Goal: Use online tool/utility: Use online tool/utility

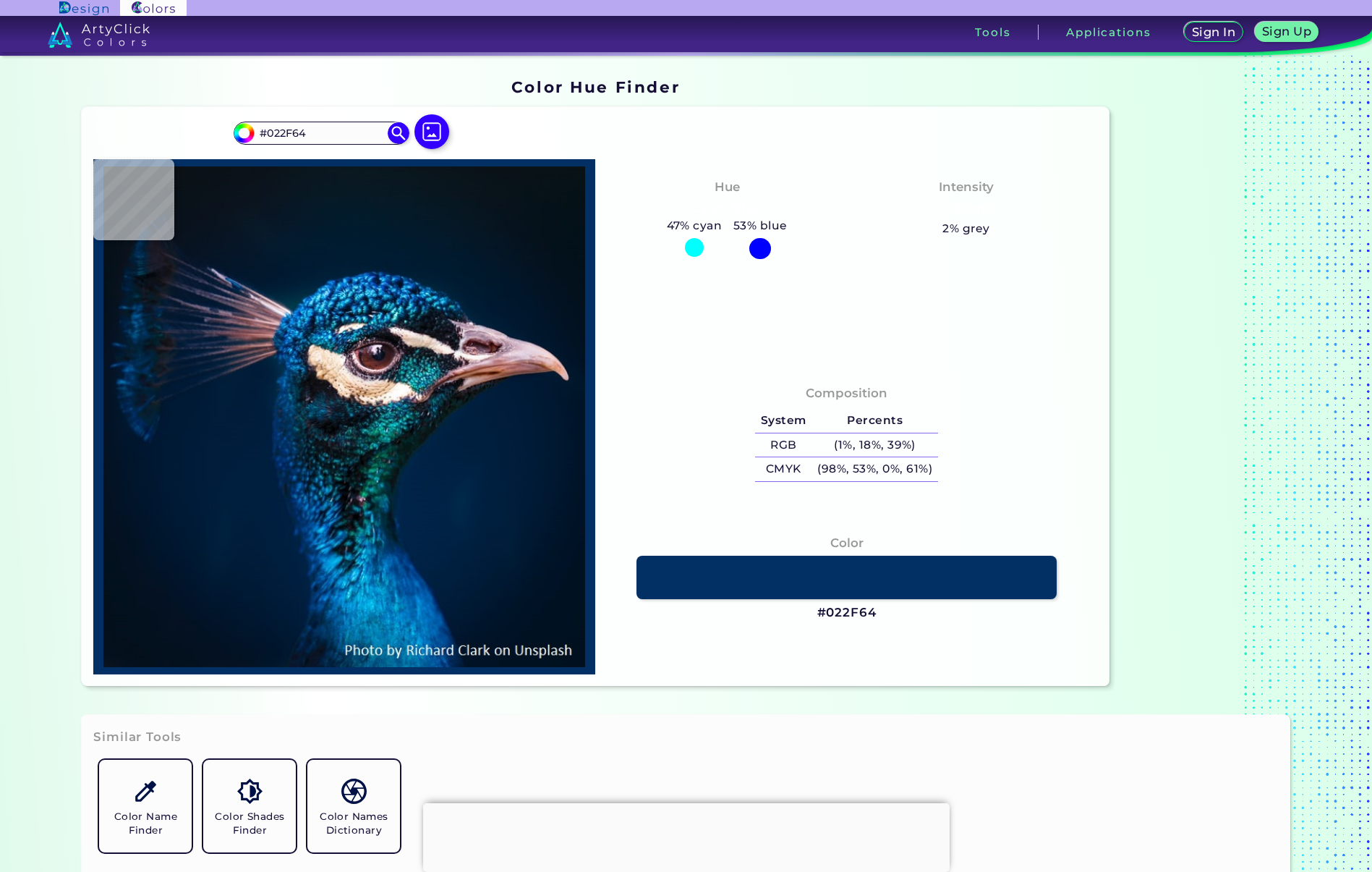
type input "#002245"
type input "#01294e"
type input "#01294E"
type input "#003563"
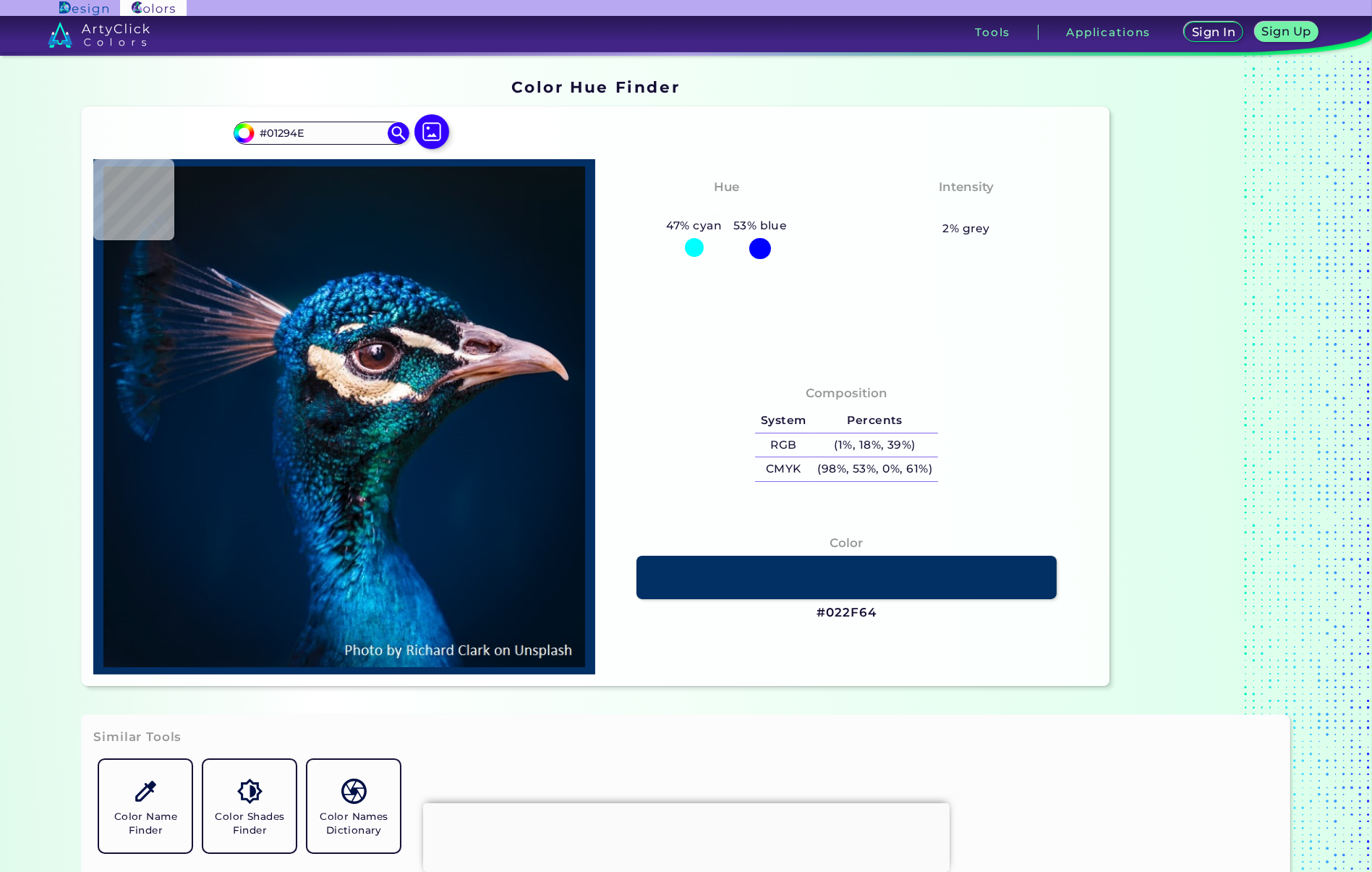
type input "#003563"
type input "#002f5e"
type input "#002F5E"
type input "#043060"
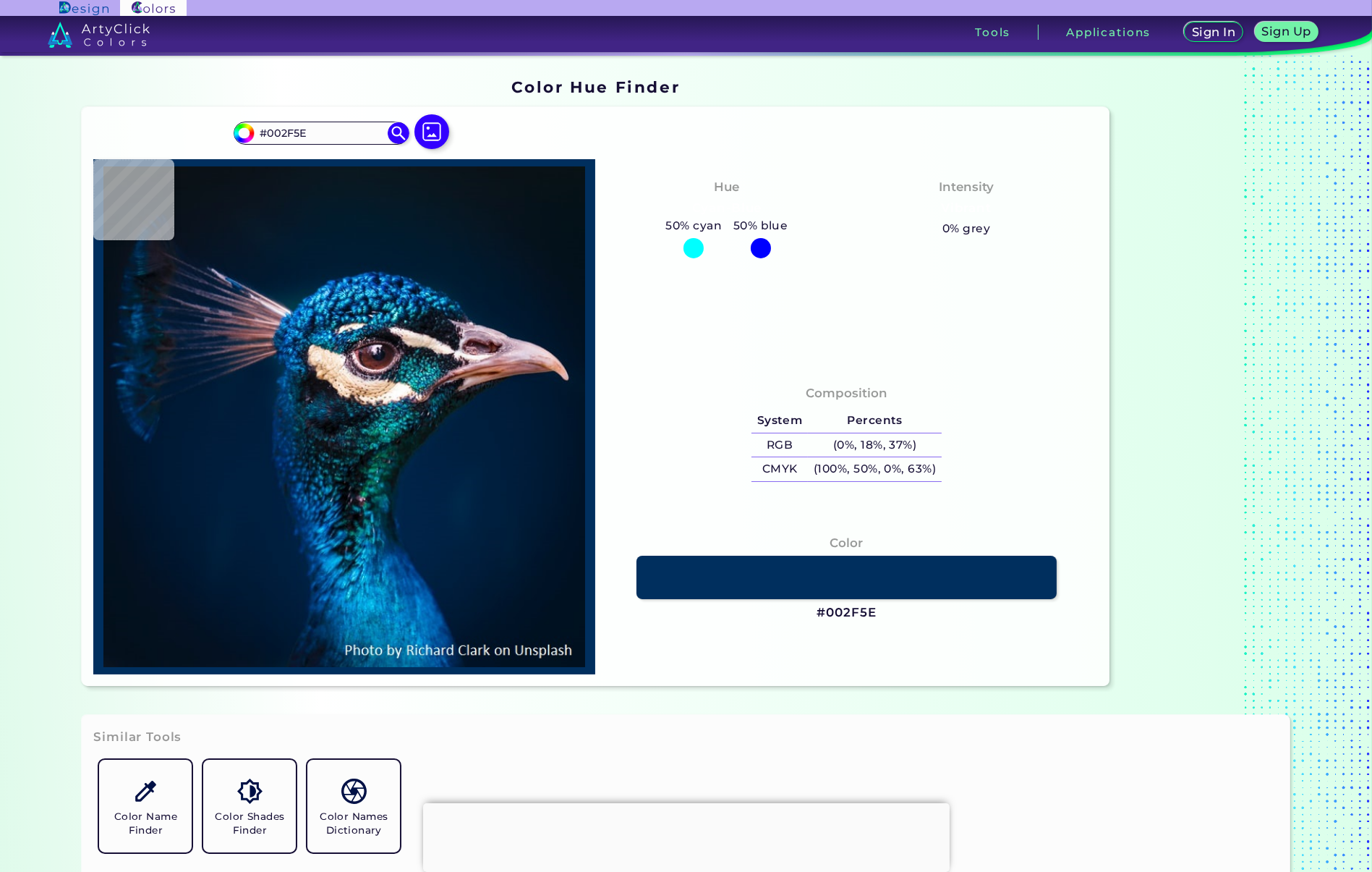
type input "#043060"
type input "#053264"
type input "#043366"
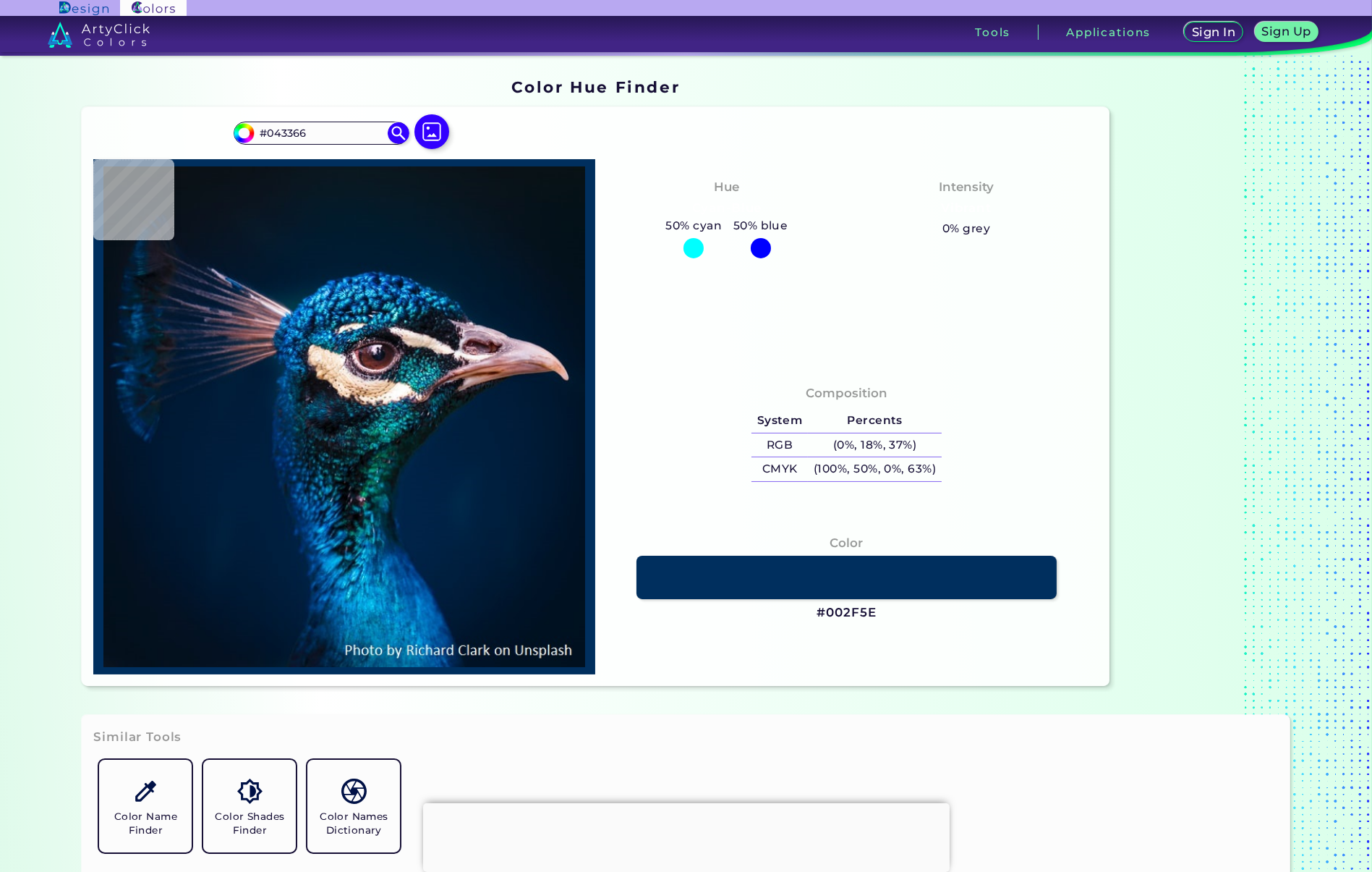
type input "#02376c"
type input "#02376C"
type input "#01396f"
type input "#01396F"
type input "#00478a"
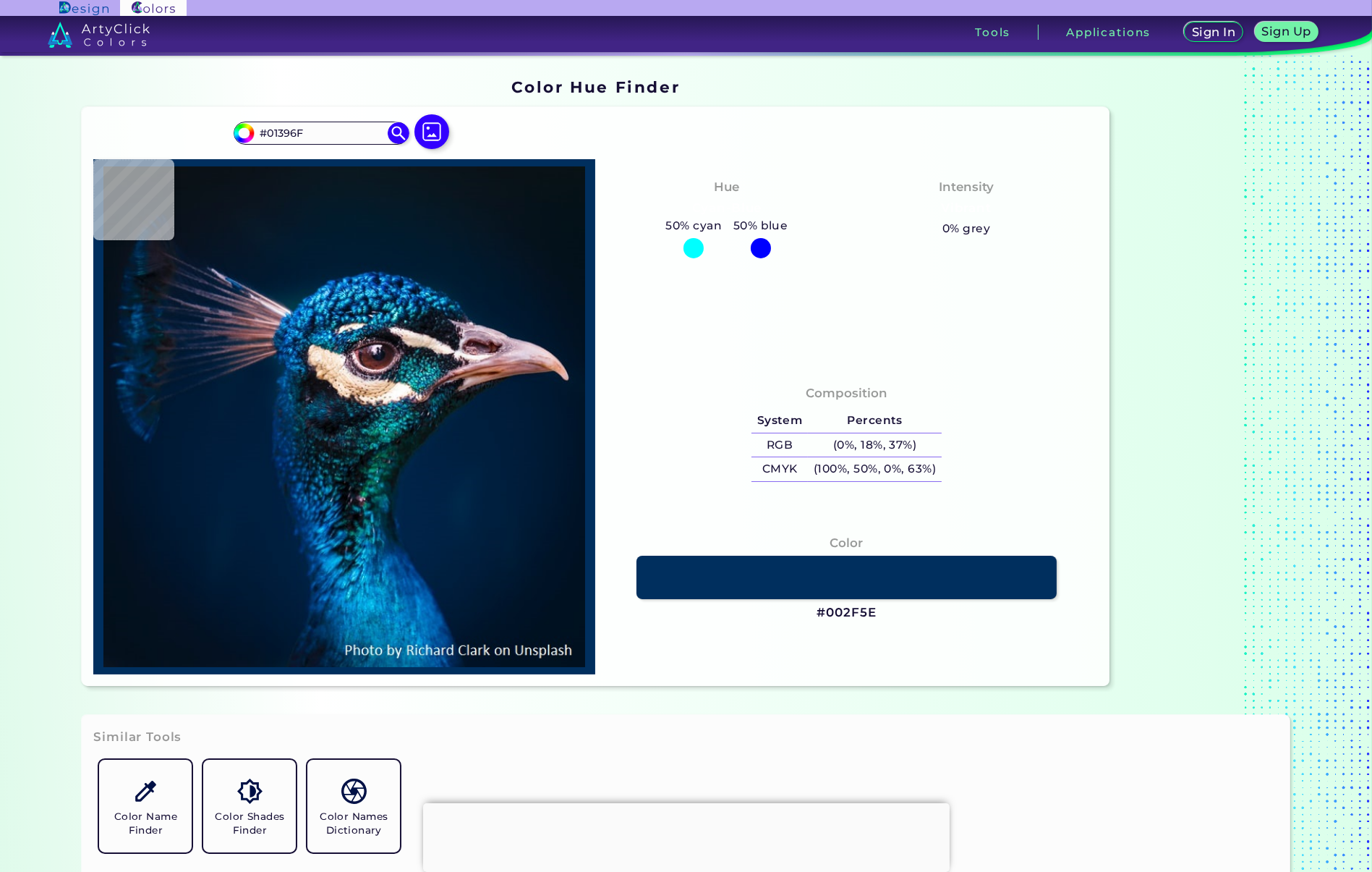
type input "#00478A"
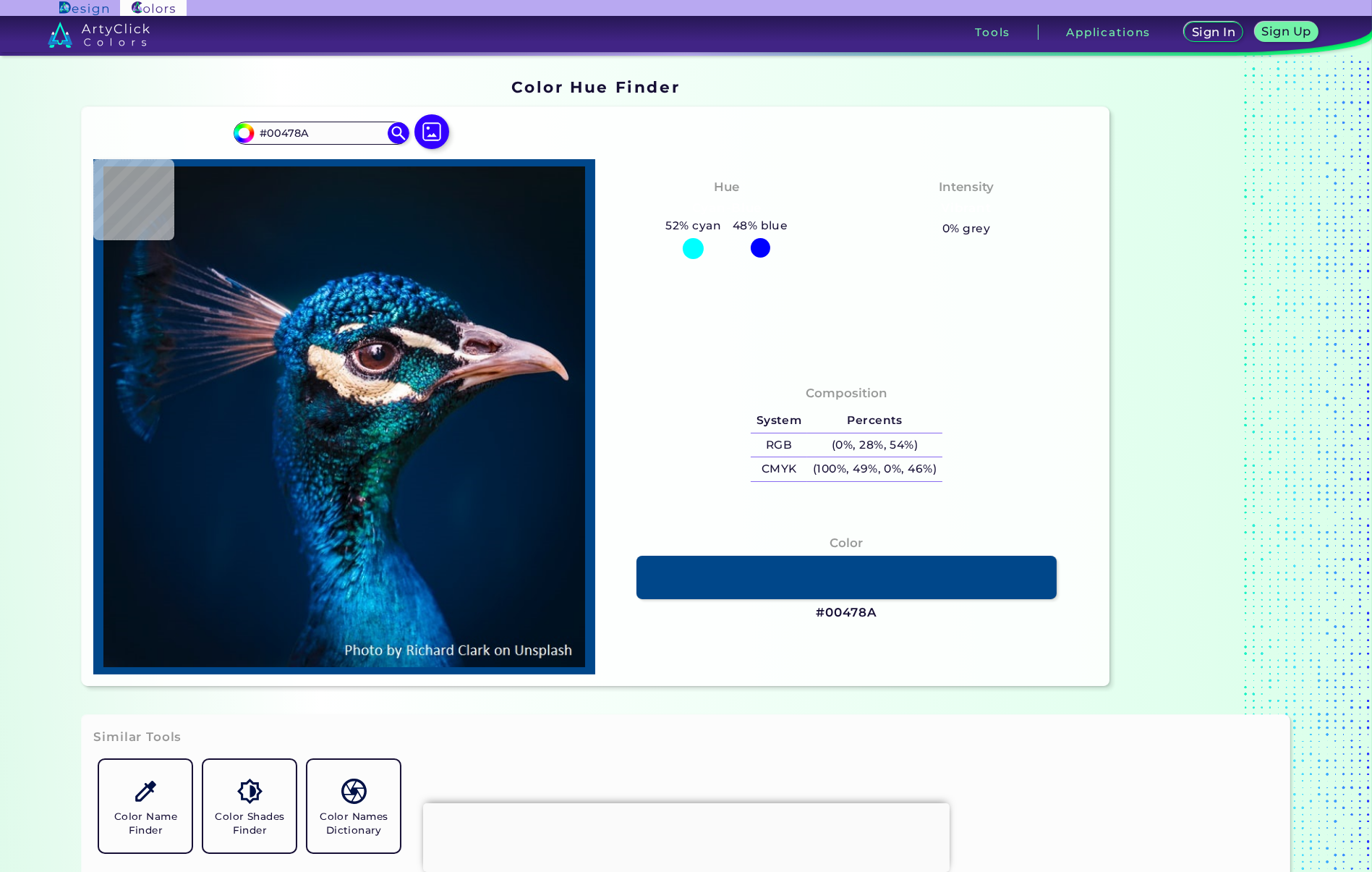
type input "#00488f"
type input "#00488F"
type input "#003572"
type input "#023872"
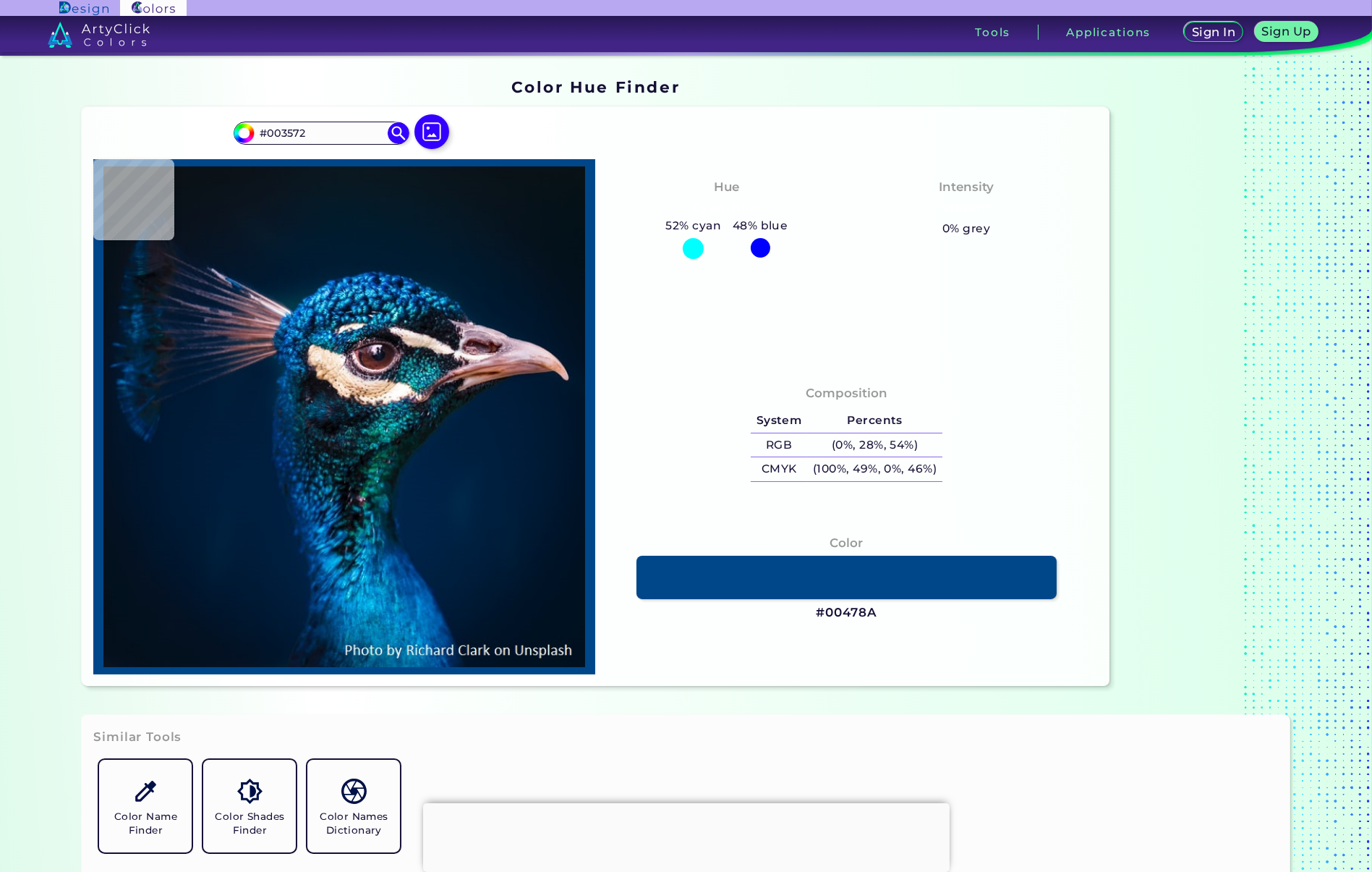
type input "#023872"
type input "#02478c"
type input "#02478C"
type input "#085299"
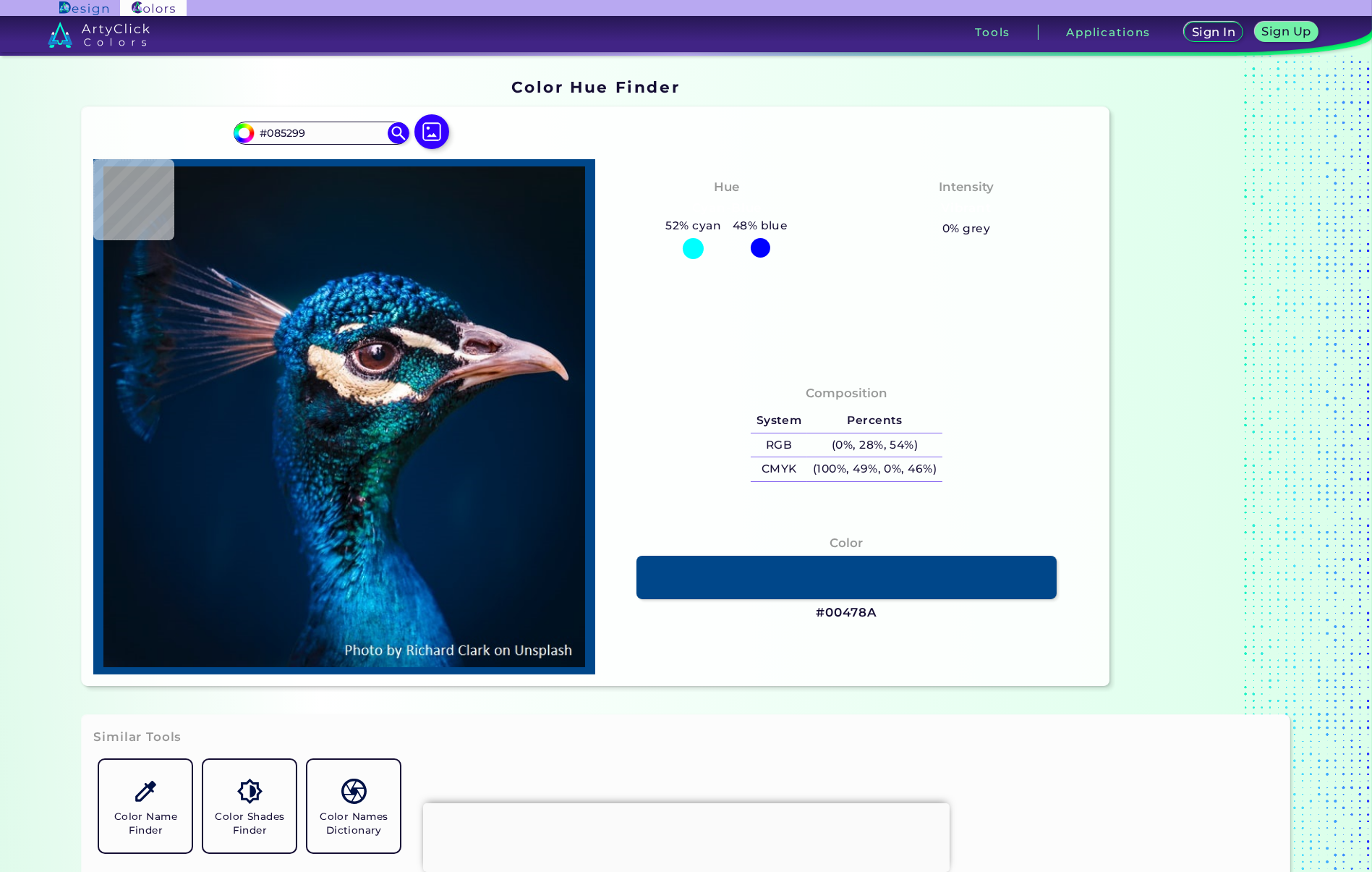
type input "#084e93"
type input "#084E93"
type input "#003974"
type input "#00356d"
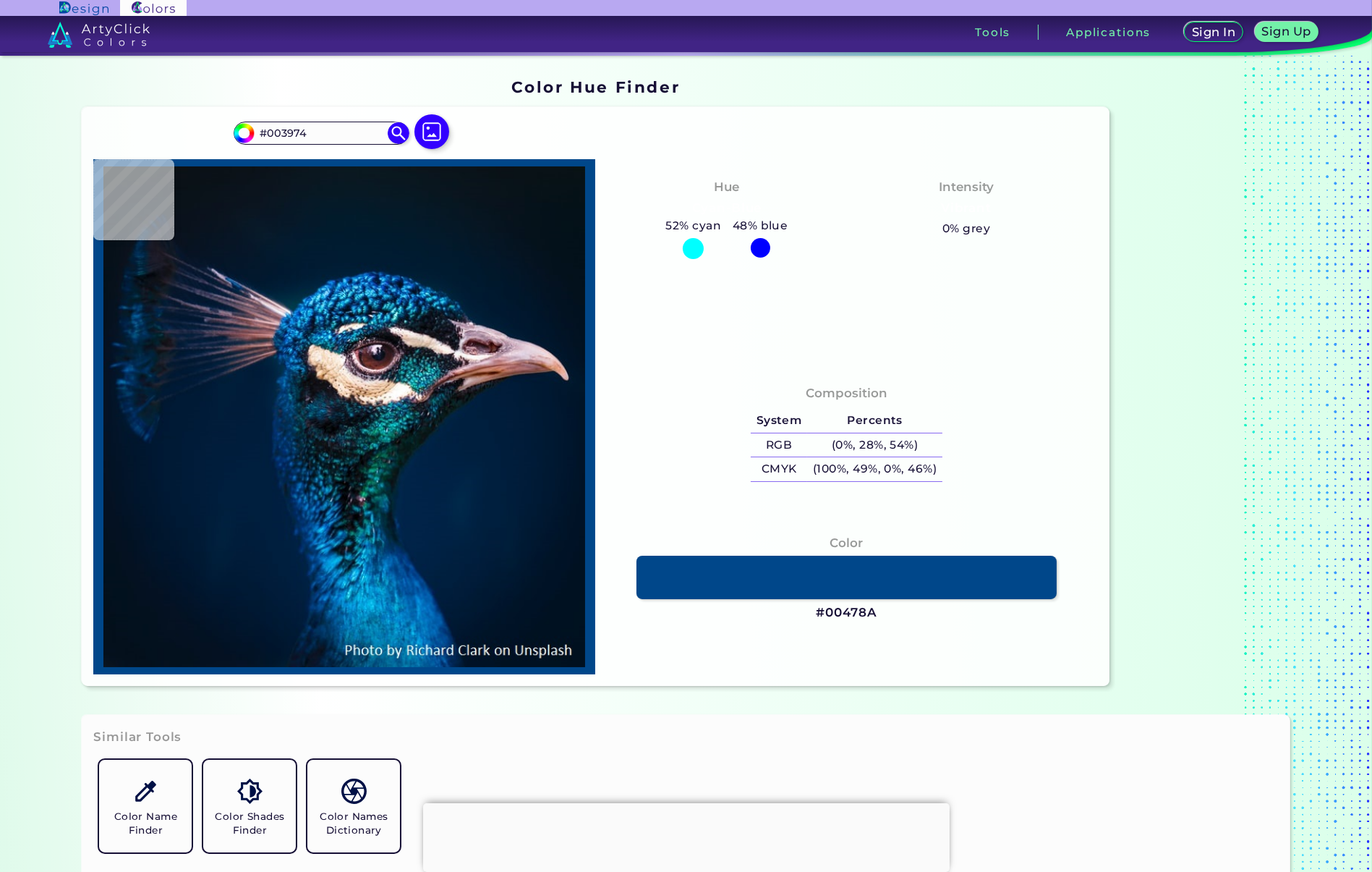
type input "#00356D"
type input "#013161"
type input "#033162"
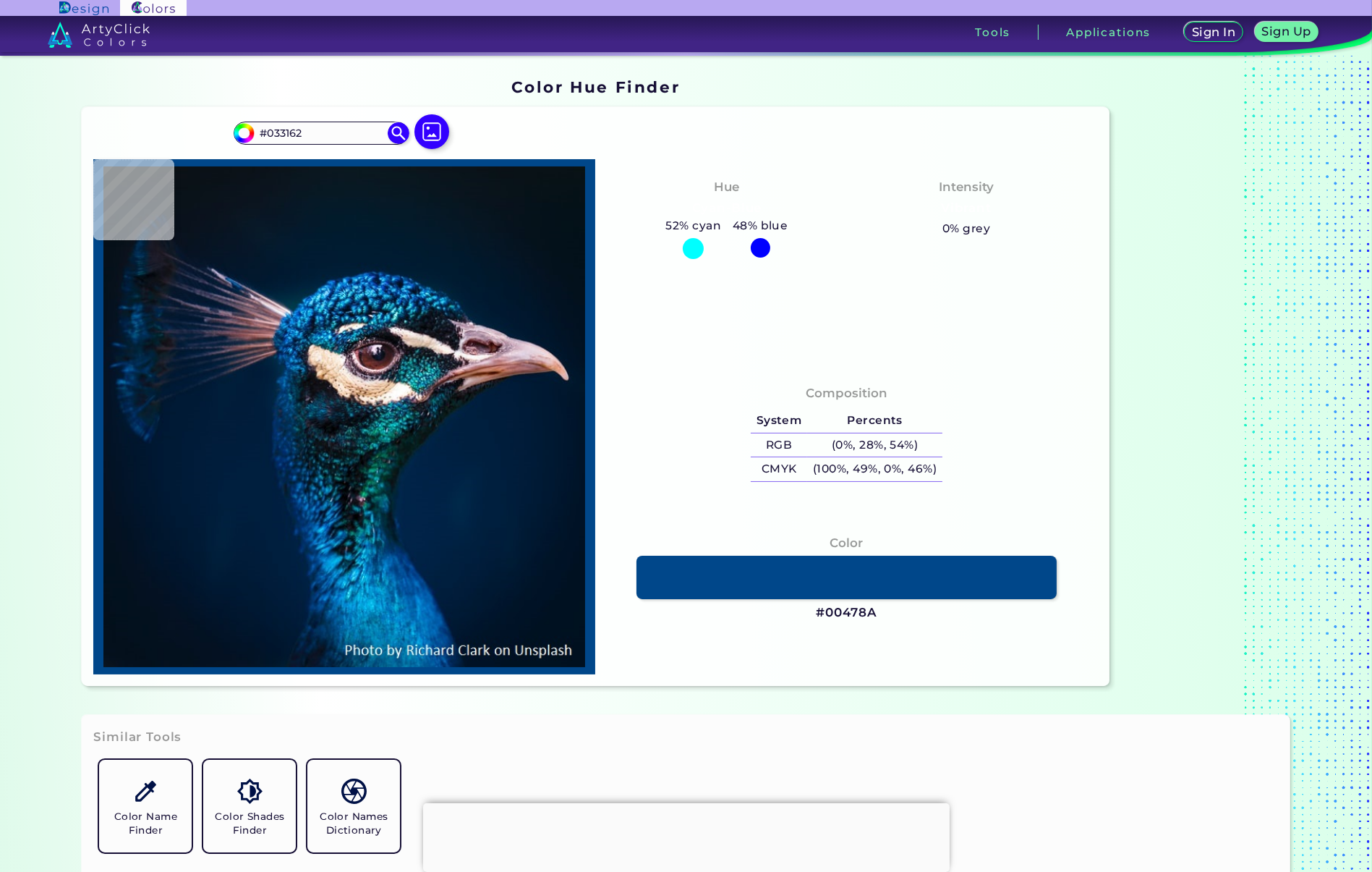
type input "#04305c"
type input "#04305C"
type input "#053160"
type input "#022f60"
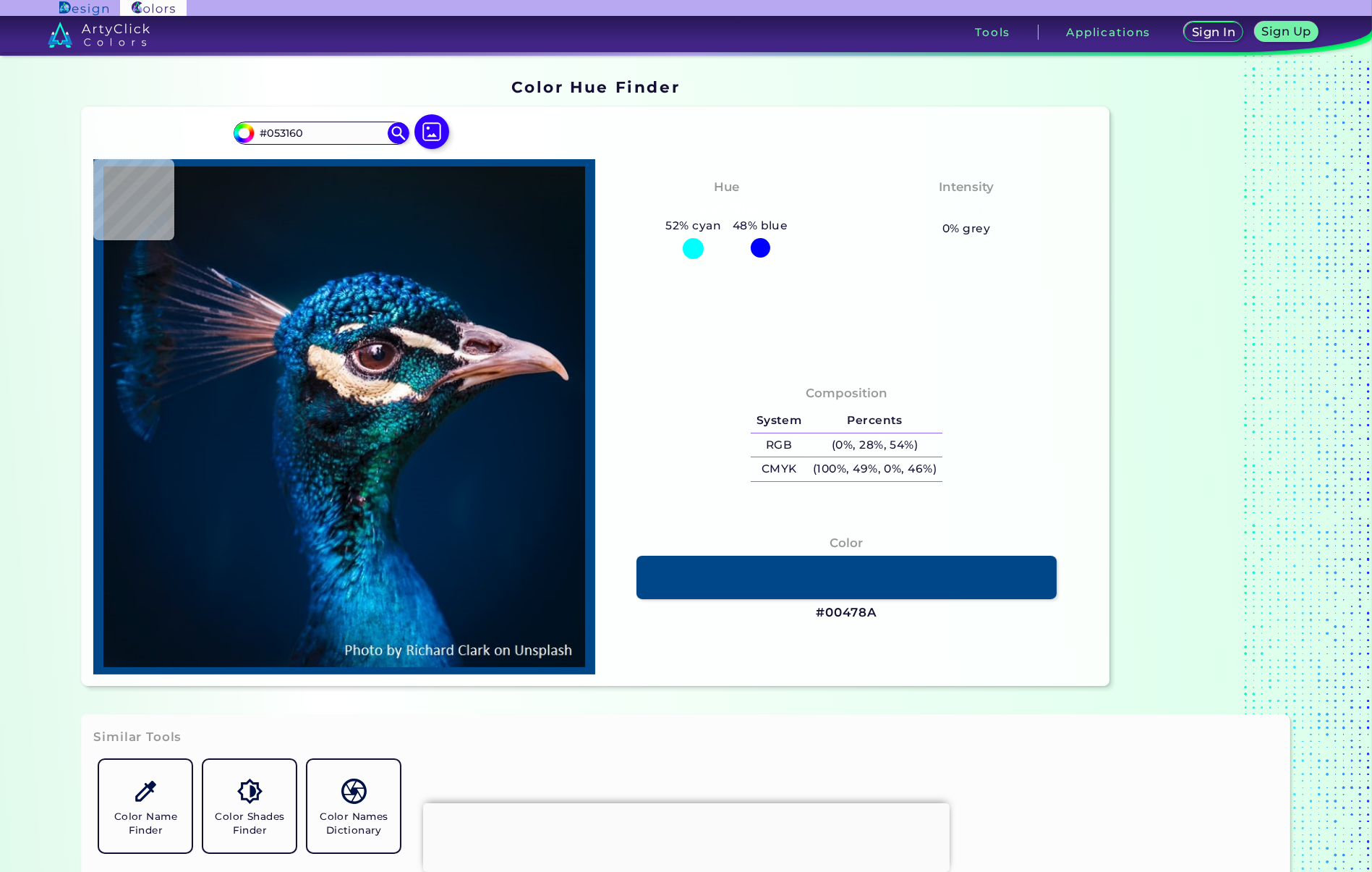
type input "#022F60"
type input "#002e5f"
type input "#002E5F"
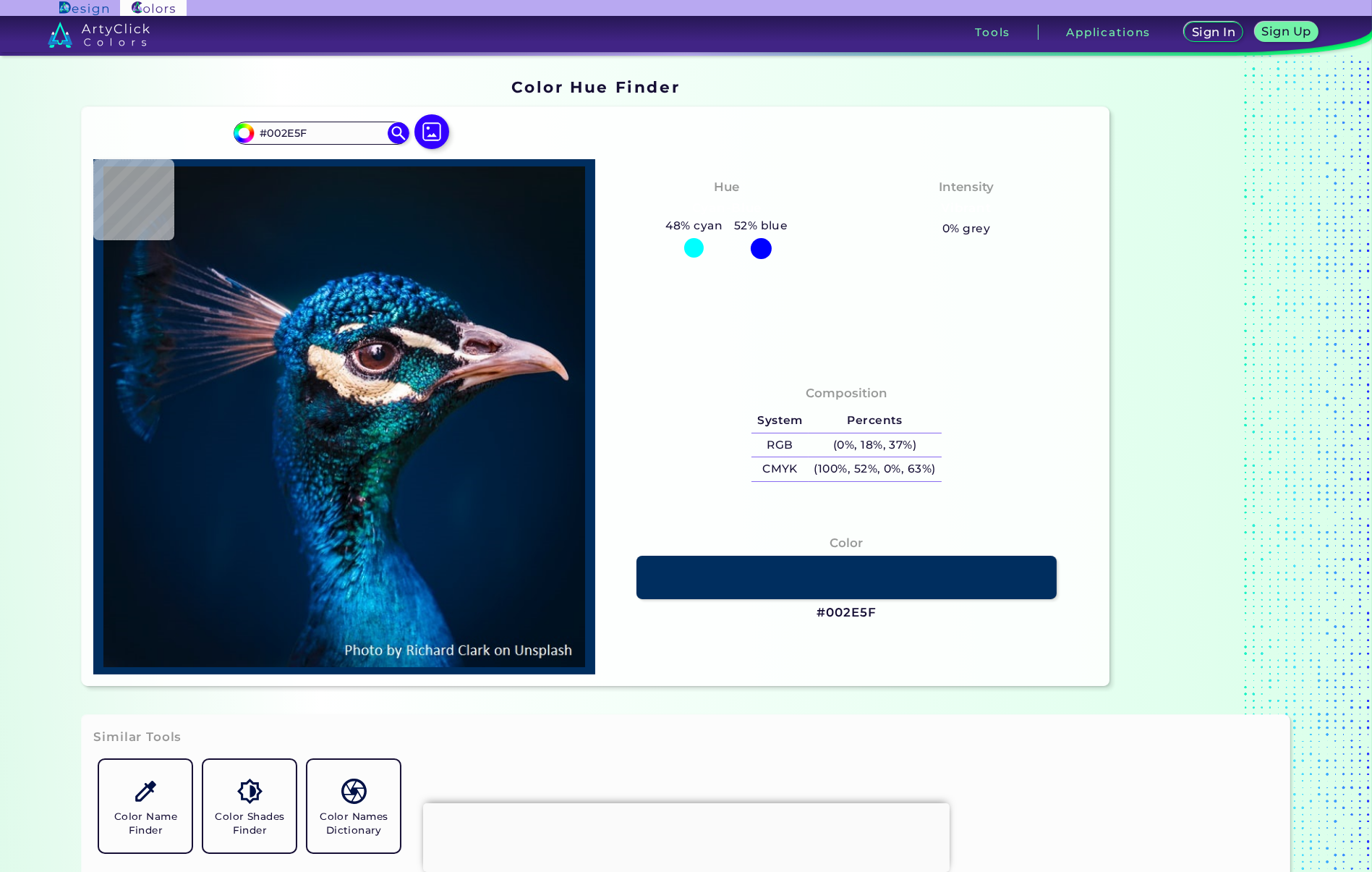
type input "#03305f"
type input "#03305F"
type input "#043366"
type input "#023162"
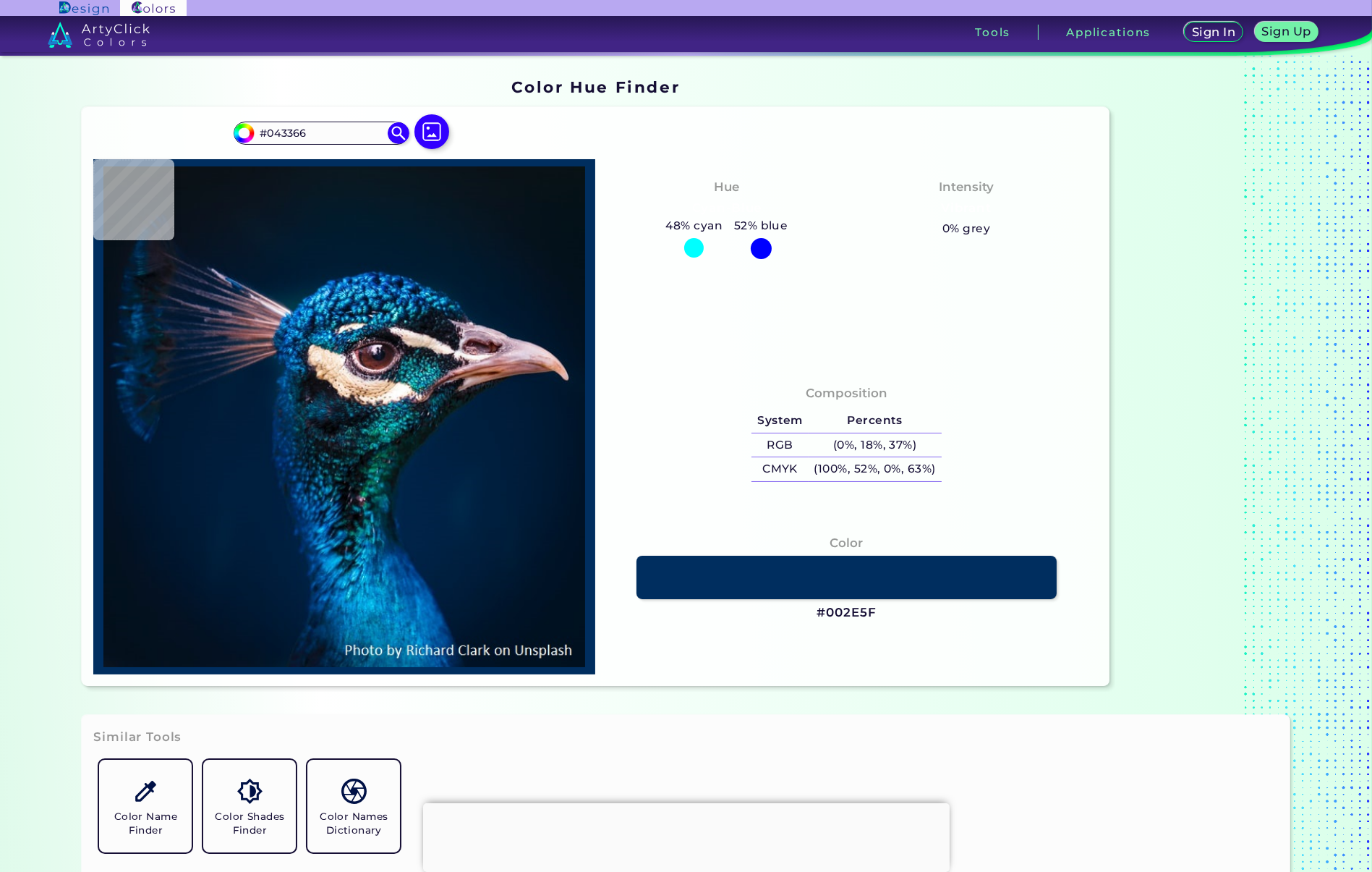
type input "#023162"
type input "#003366"
type input "#00346b"
type input "#00346B"
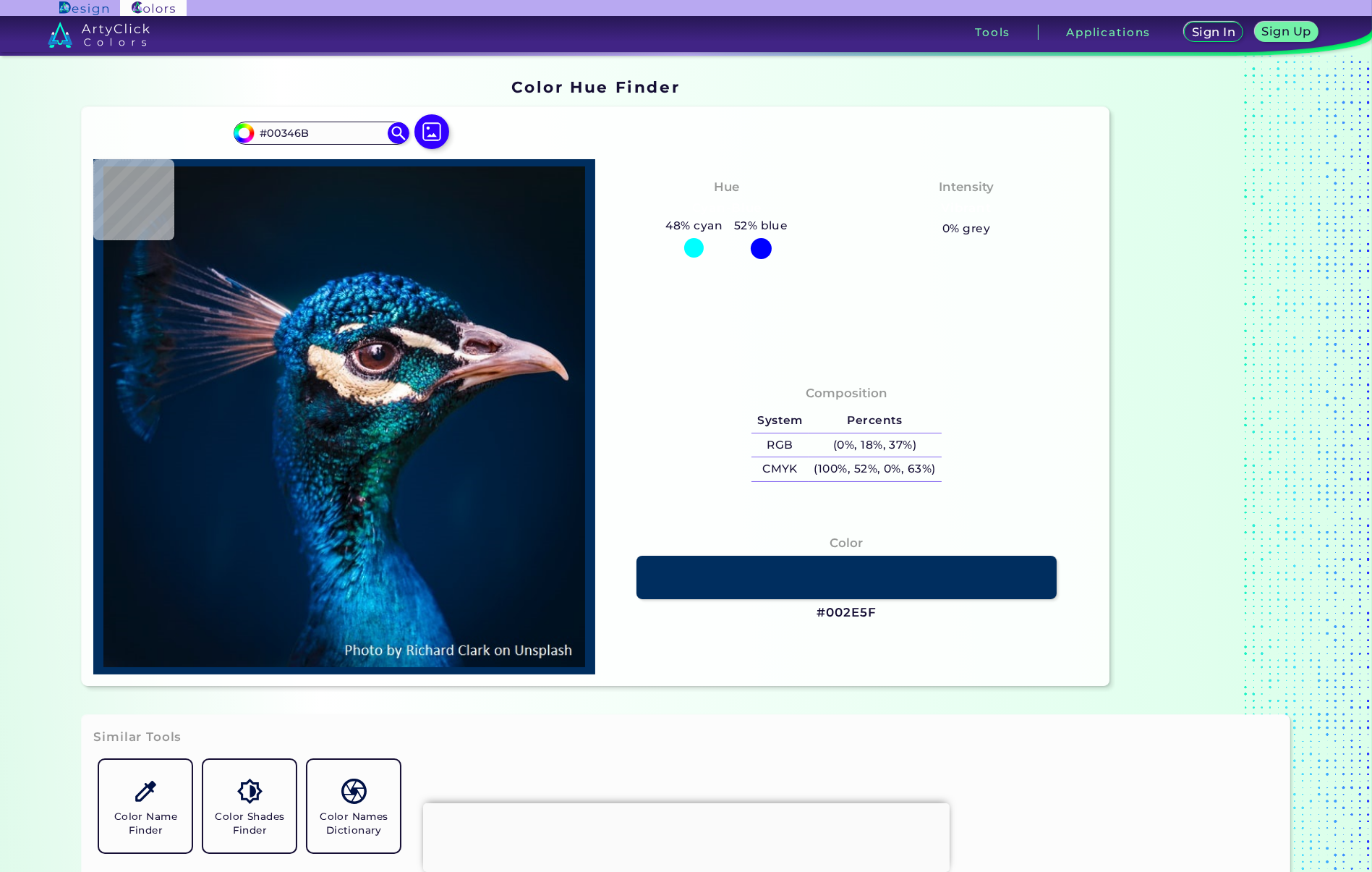
type input "#003a77"
type input "#003A77"
type input "#003f81"
type input "#003F81"
type input "#024488"
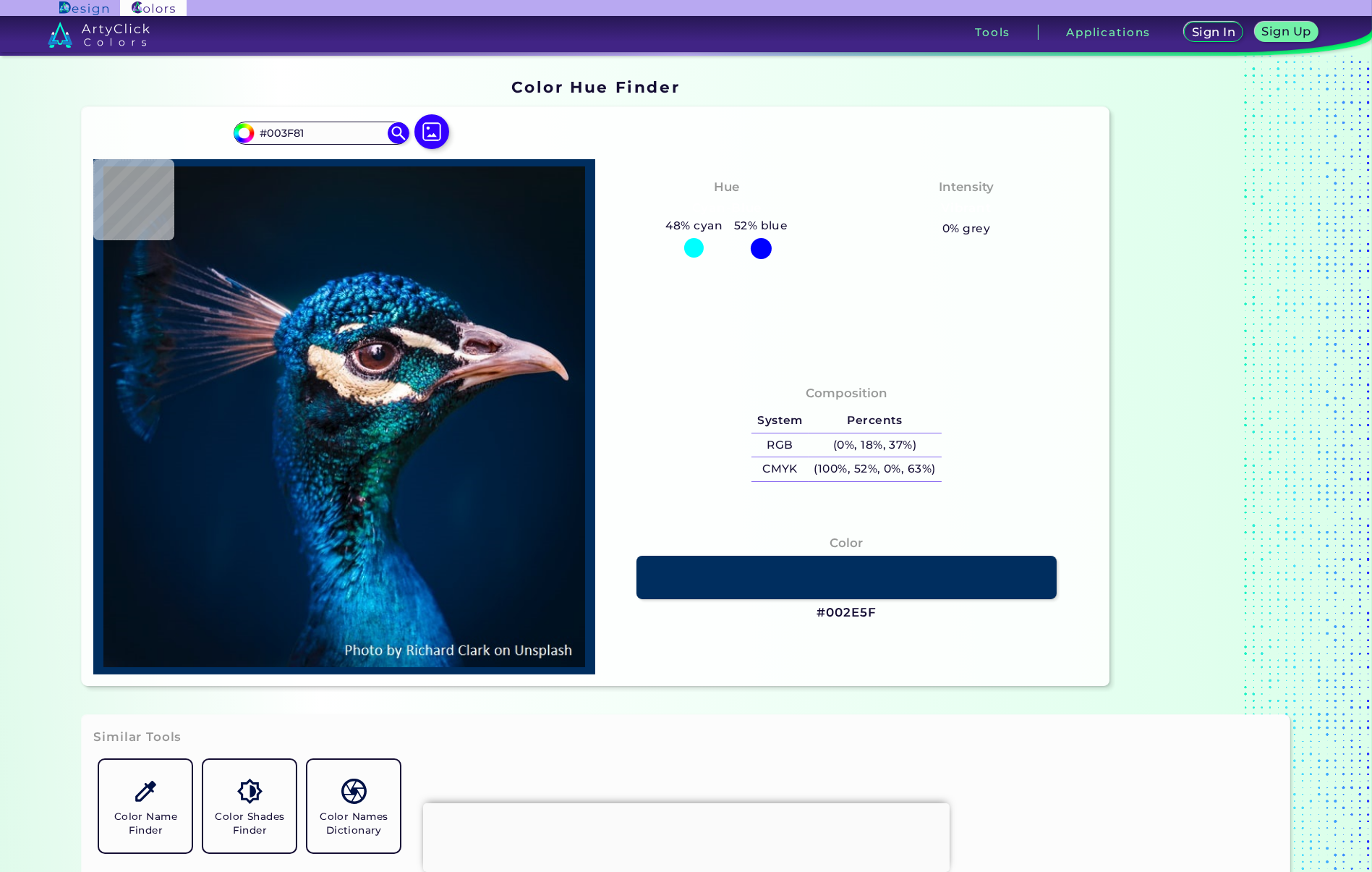
type input "#024488"
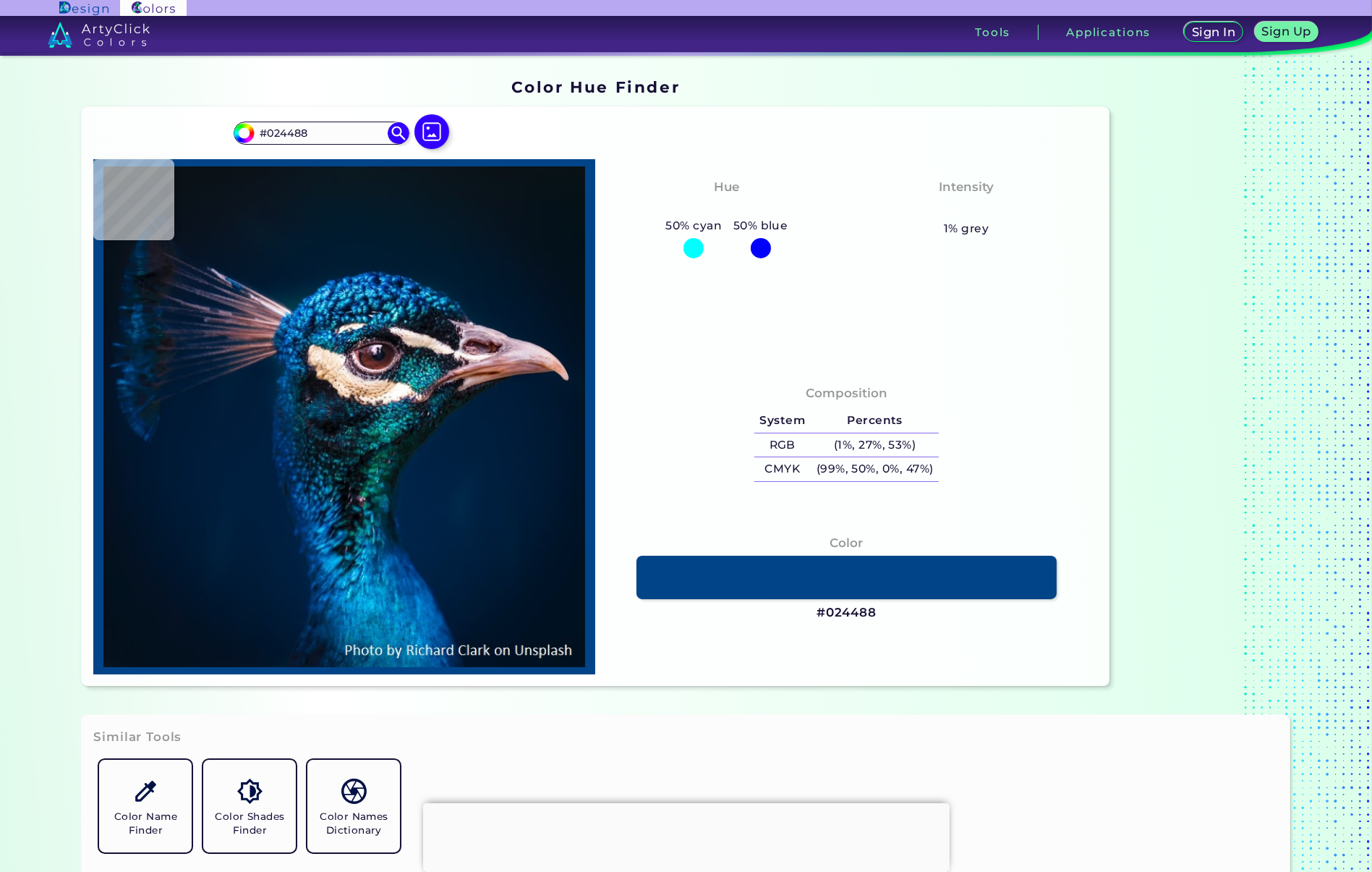
type input "#044b95"
type input "#044B95"
type input "#044e99"
type input "#044E99"
type input "#03529c"
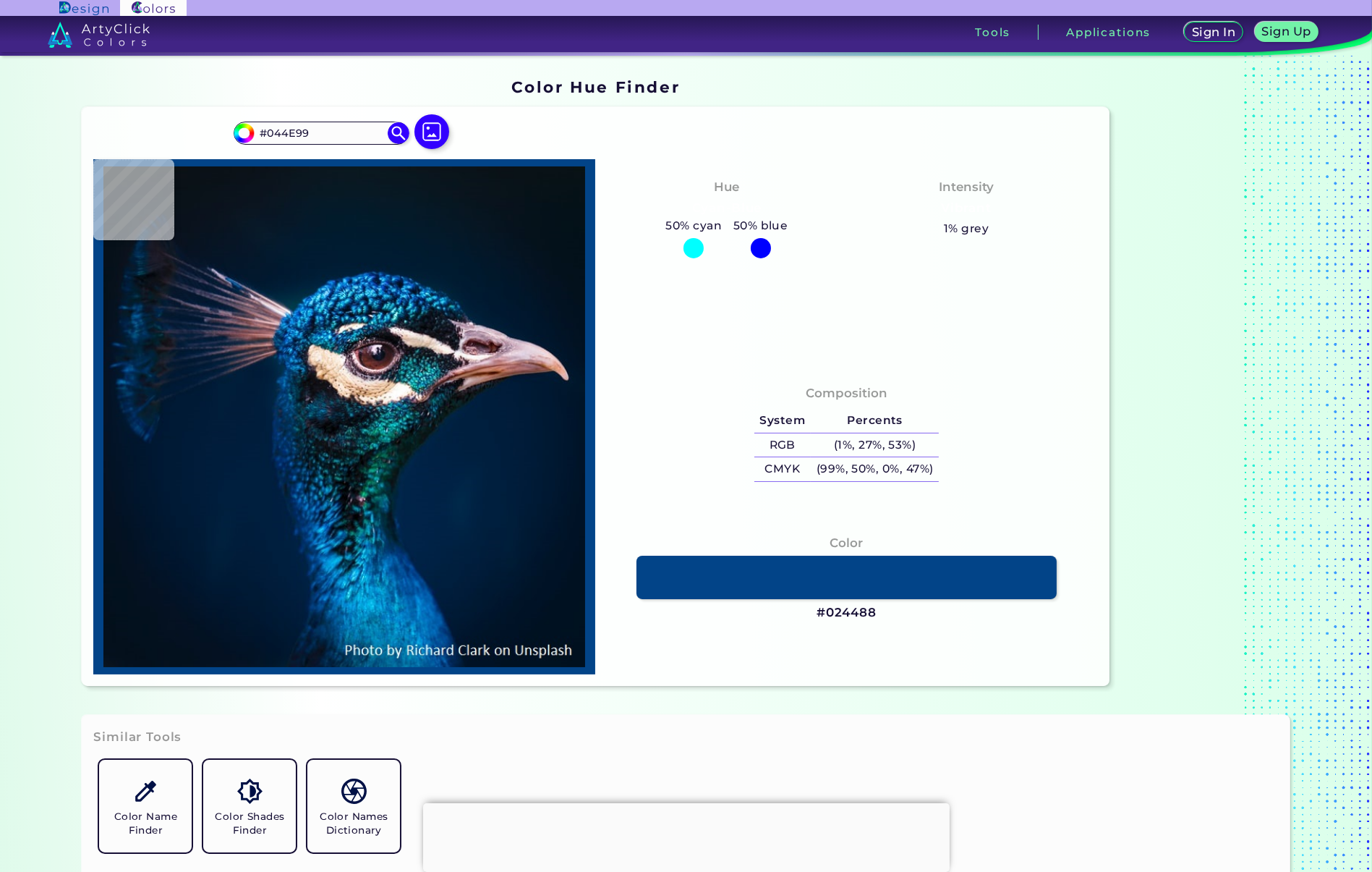
type input "#03529C"
type input "#0257a2"
type input "#0257A2"
type input "#045ea8"
type input "#045EA8"
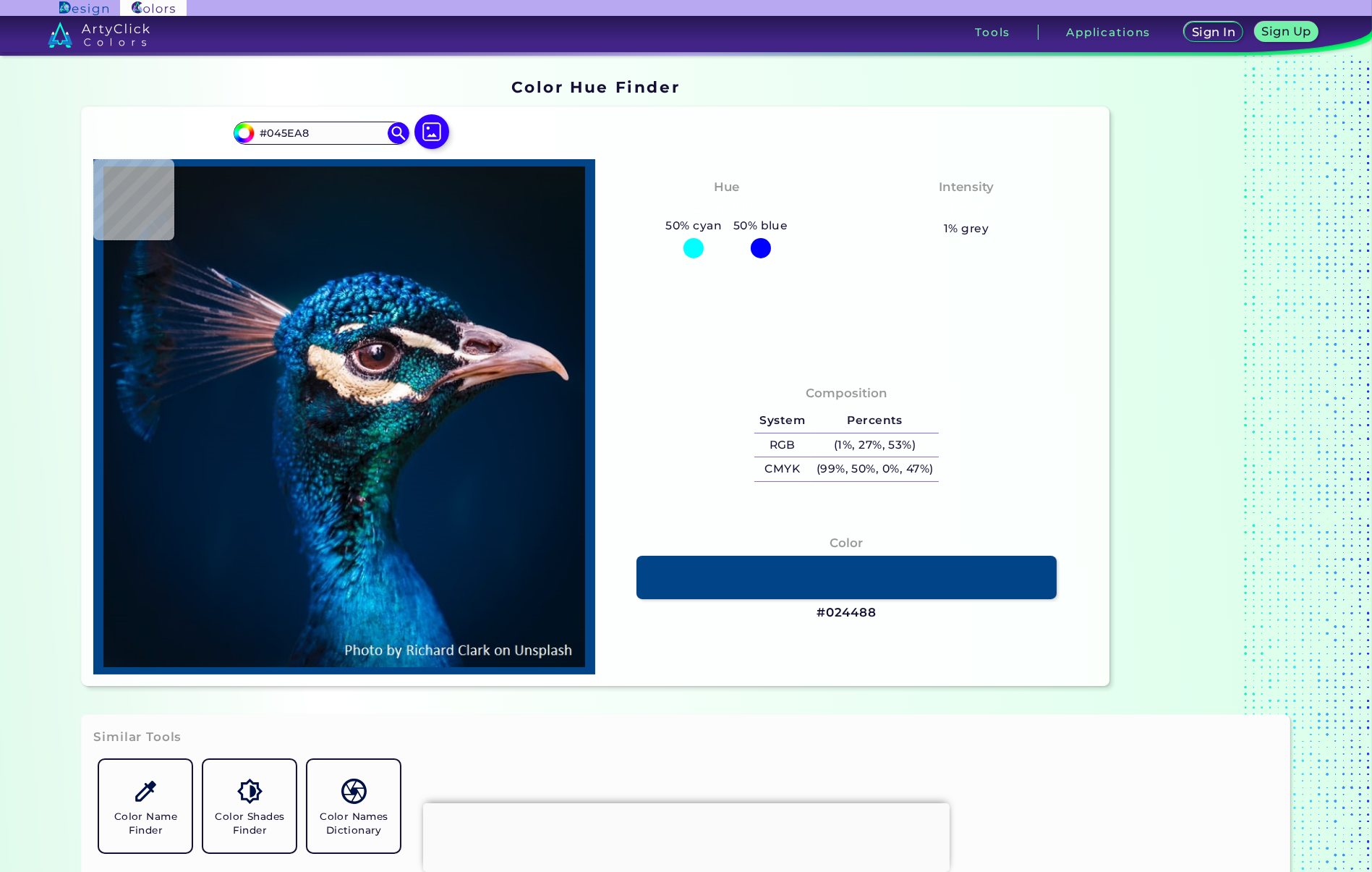
type input "#055ea7"
type input "#055EA7"
type input "#0a63b0"
type input "#0A63B0"
type input "#065fa3"
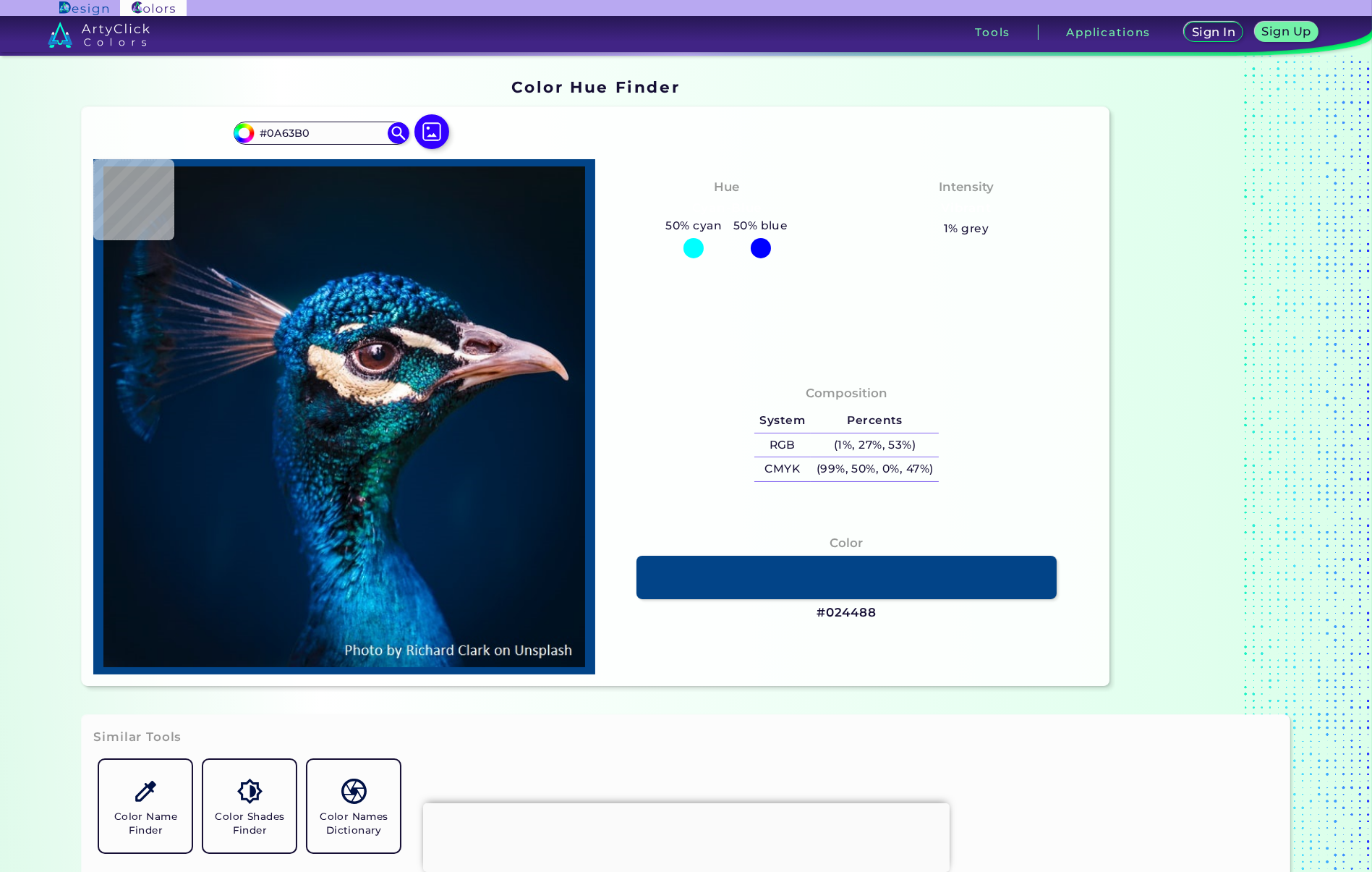
type input "#065FA3"
type input "#01558f"
type input "#01558F"
type input "#003c6c"
type input "#003C6C"
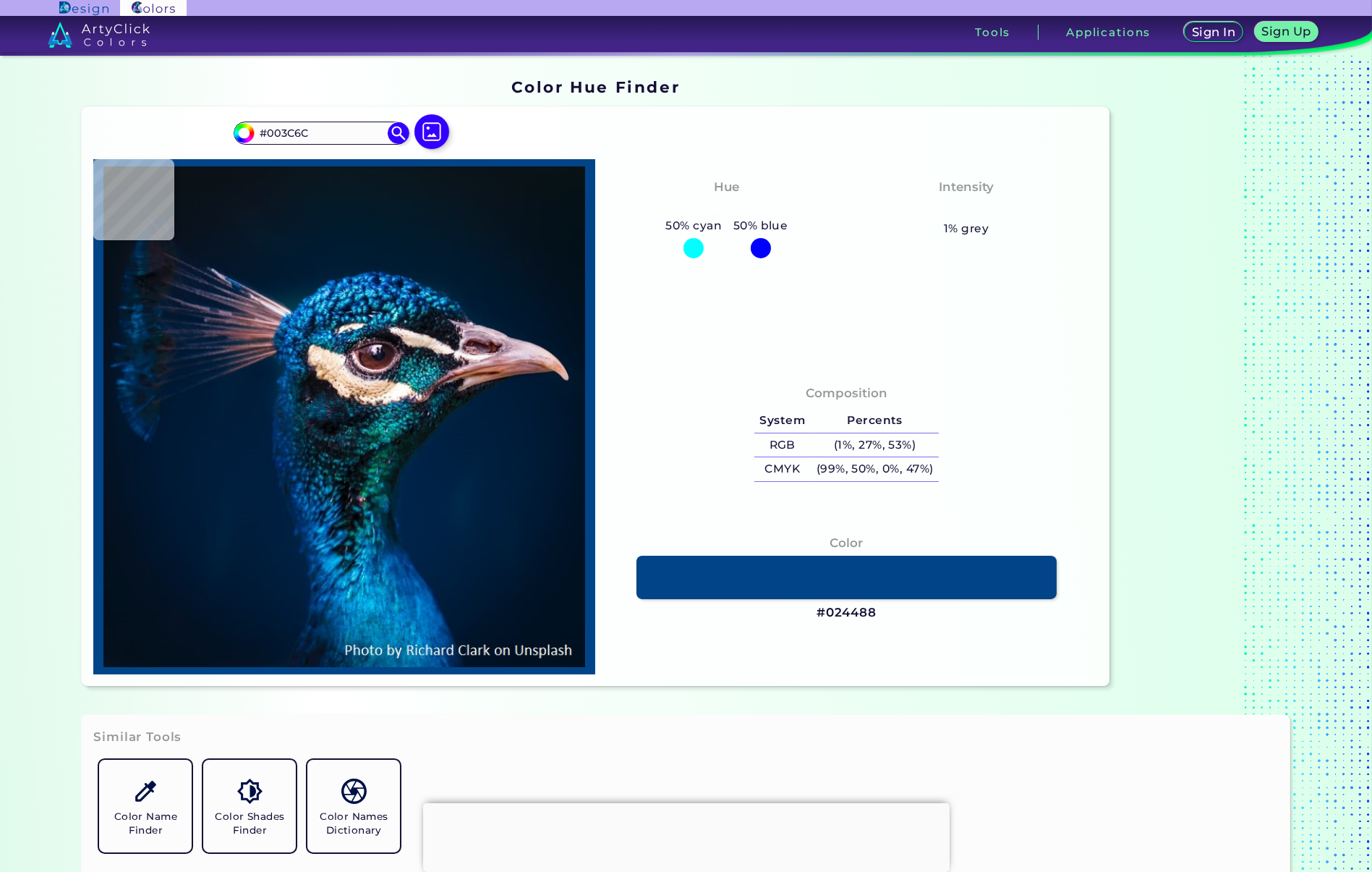
type input "#004381"
type input "#015598"
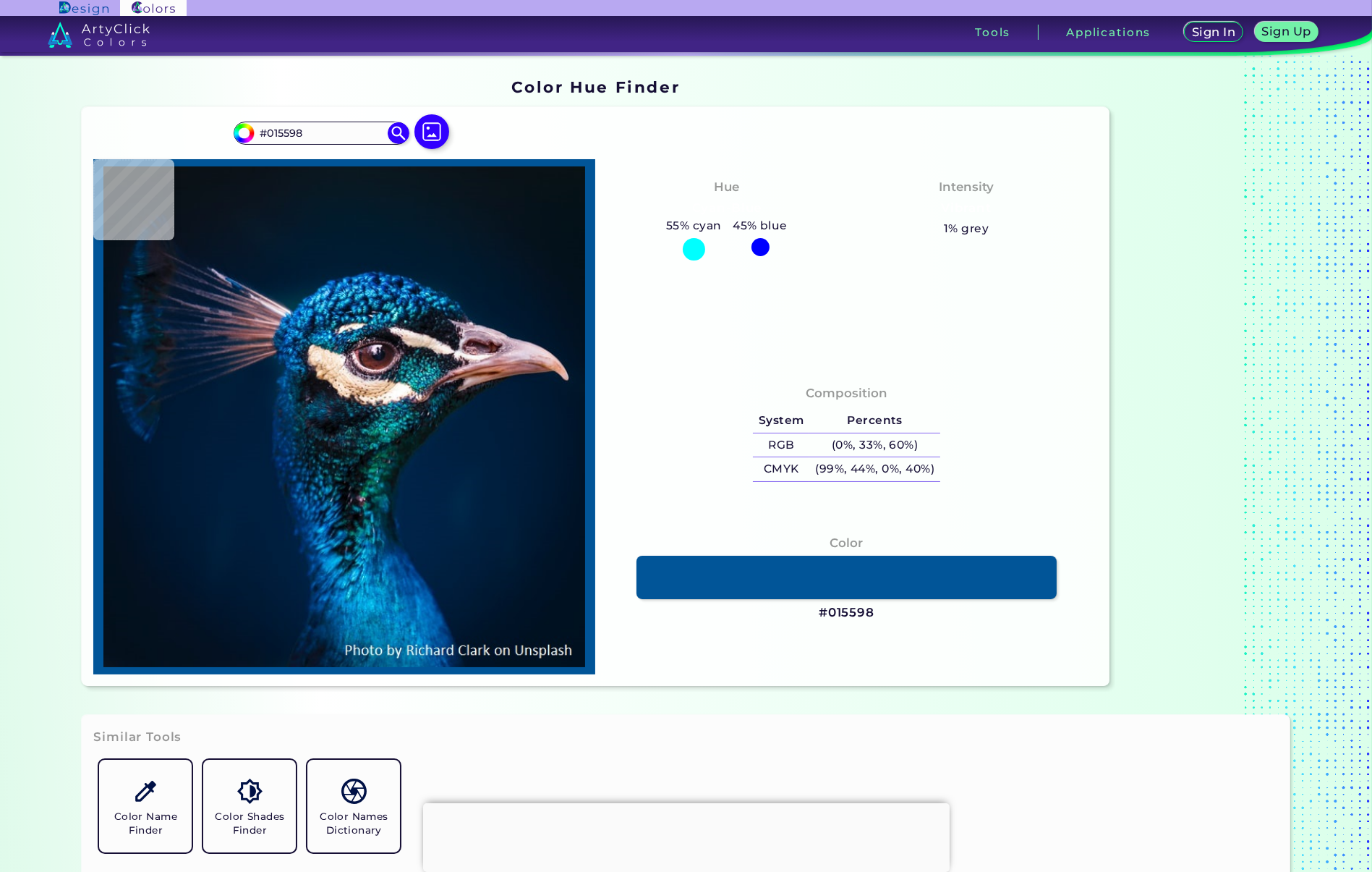
type input "#04589e"
type input "#04589E"
type input "#005c9f"
type input "#005C9F"
type input "#00569a"
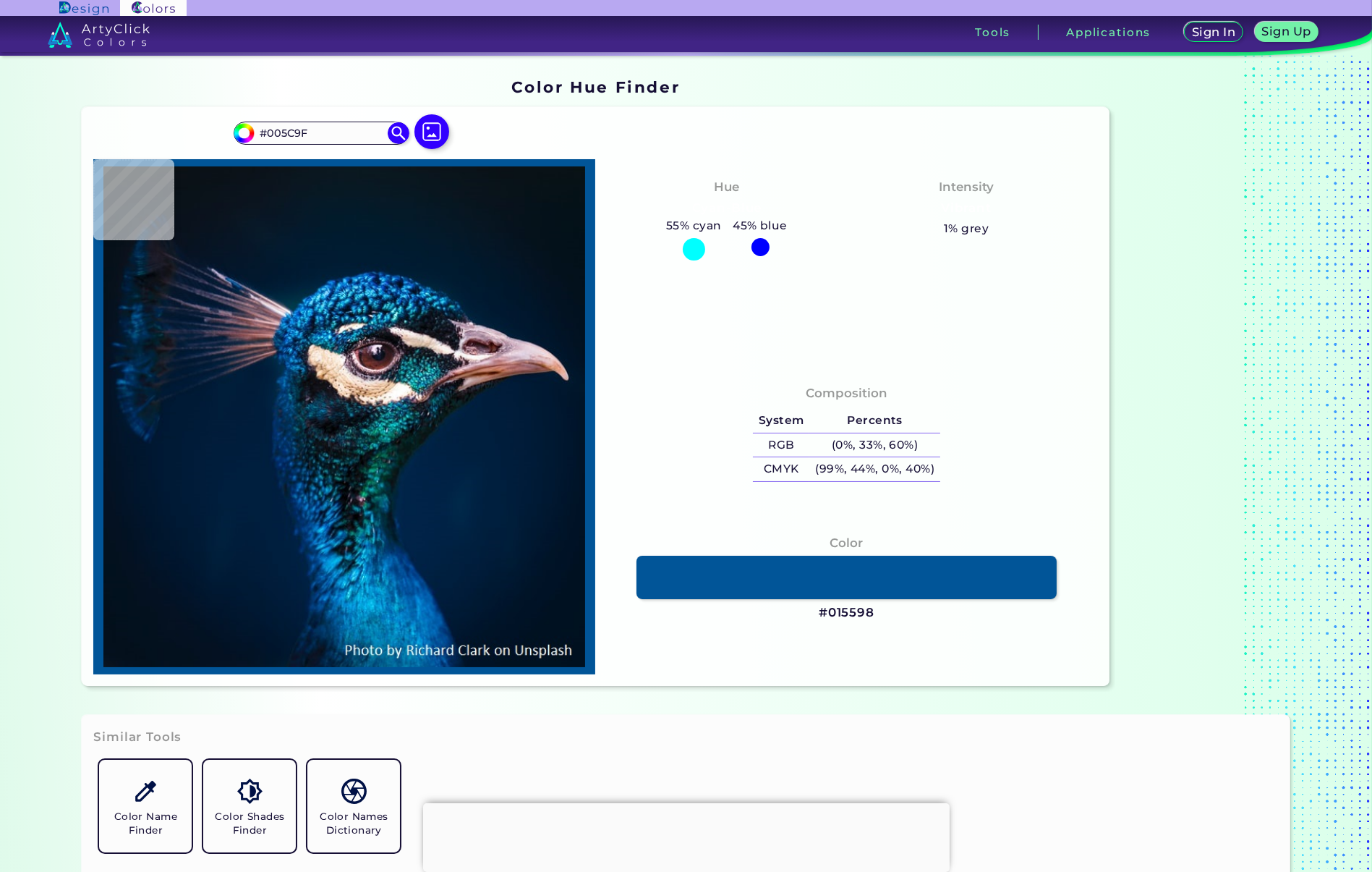
type input "#00569A"
type input "#004b8f"
type input "#004B8F"
type input "#00488d"
type input "#00488D"
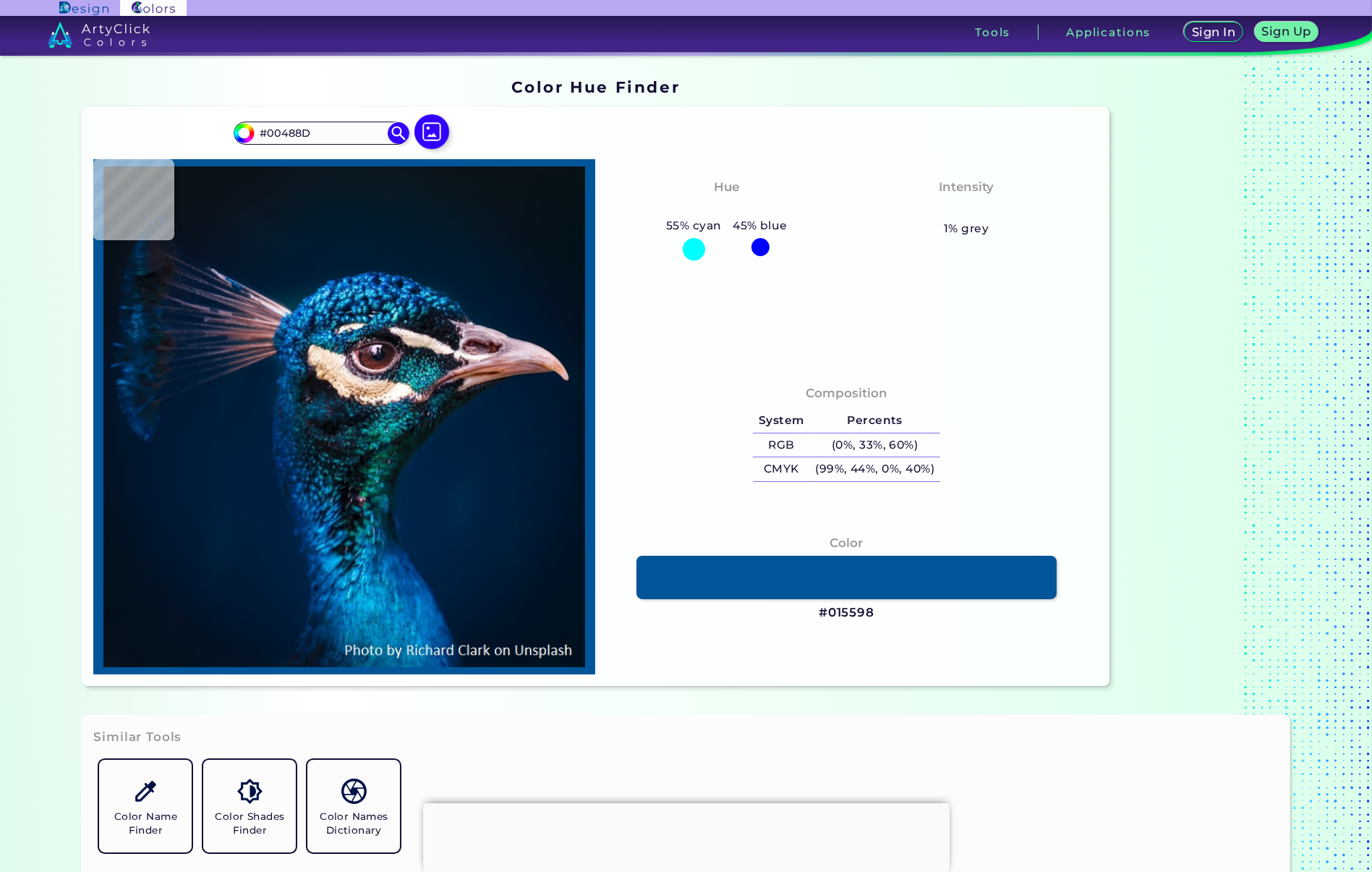
type input "#003f83"
type input "#003F83"
type input "#014484"
type input "#074e8e"
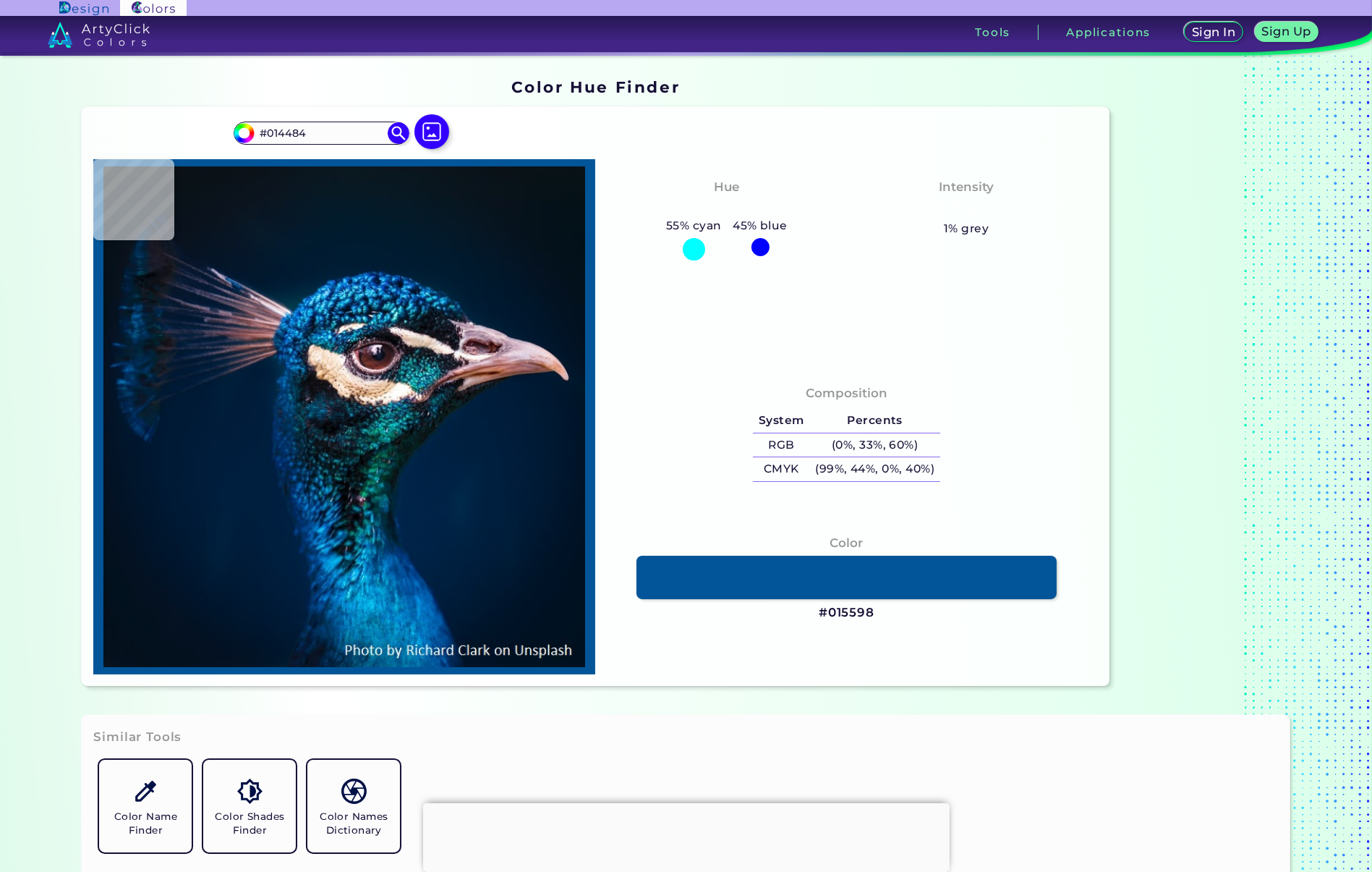
type input "#074E8E"
type input "#01346f"
type input "#01346F"
type input "#013269"
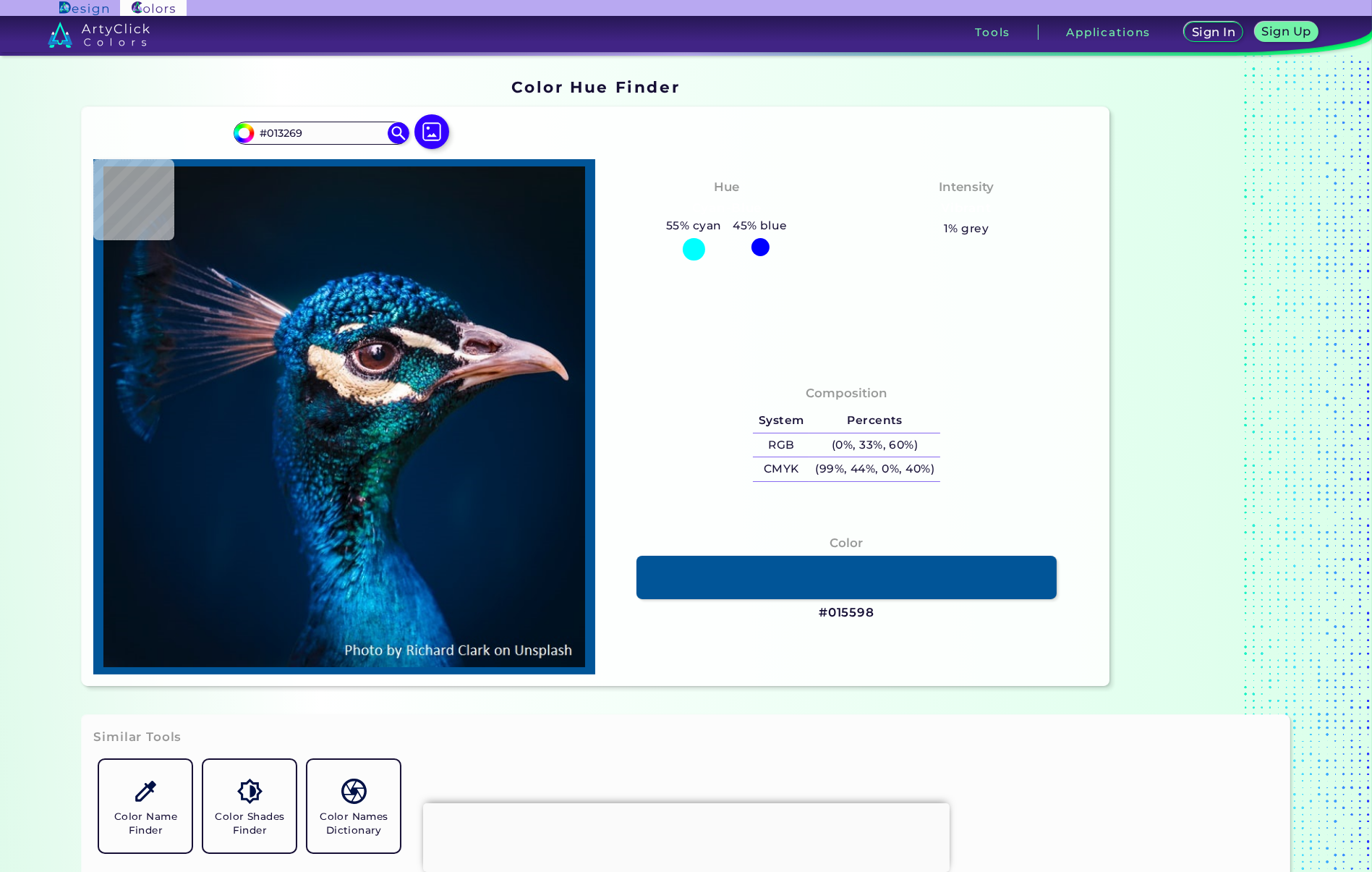
type input "#002f61"
type input "#002F61"
type input "#003165"
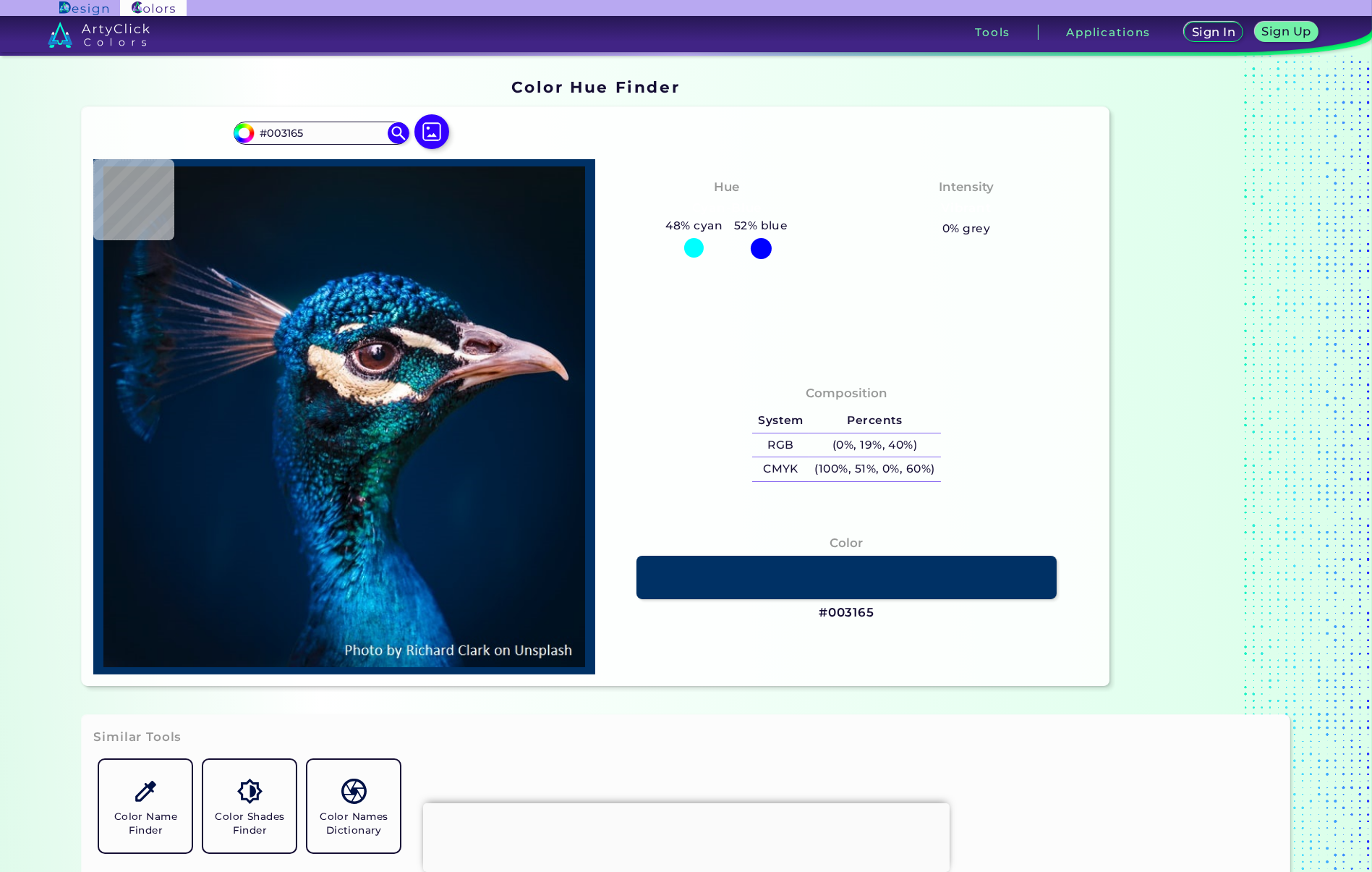
type input "#094a86"
type input "#094A86"
type input "#094e8a"
type input "#094E8A"
type input "#003d7b"
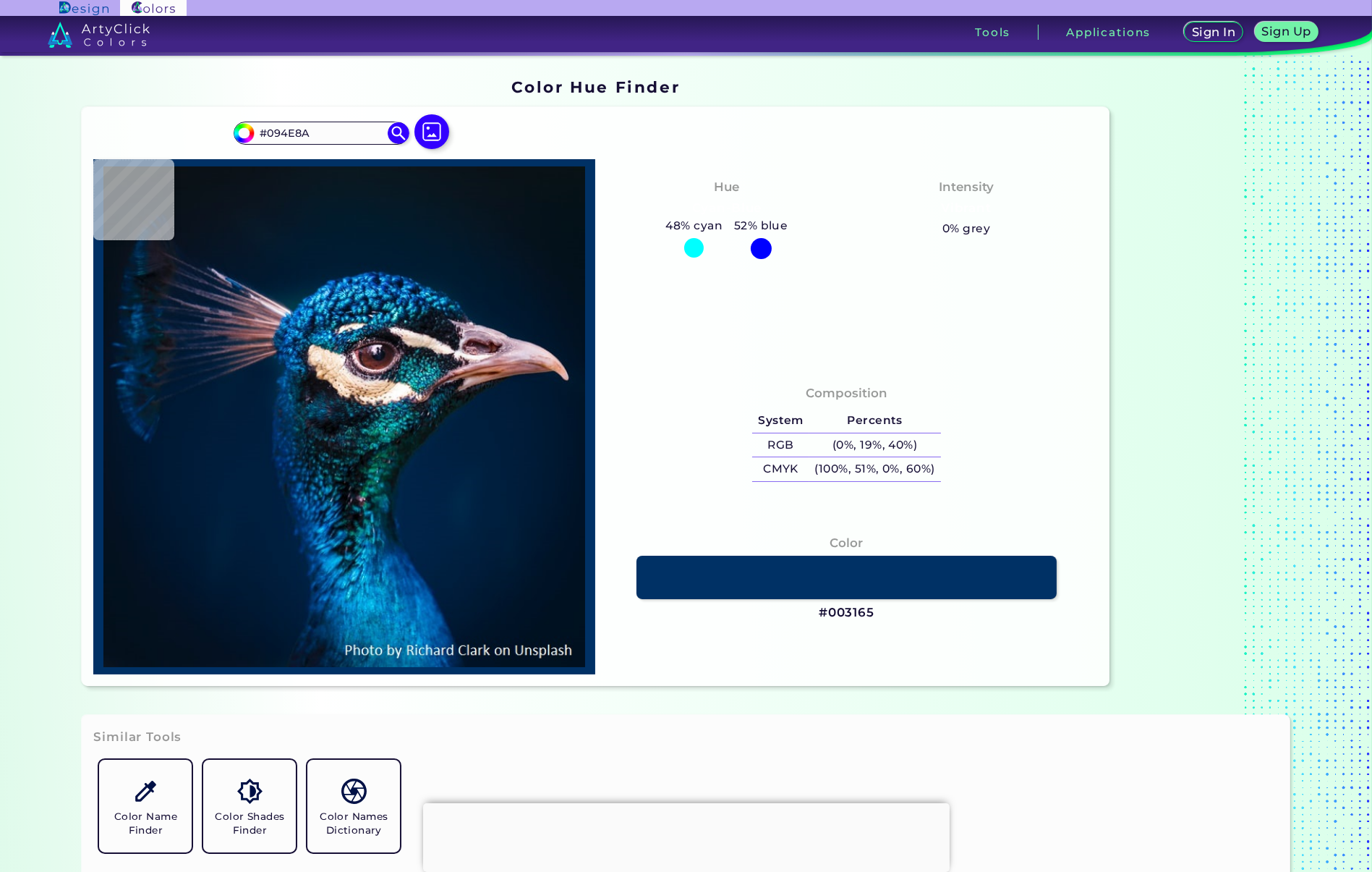
type input "#003D7B"
type input "#02478c"
type input "#02478C"
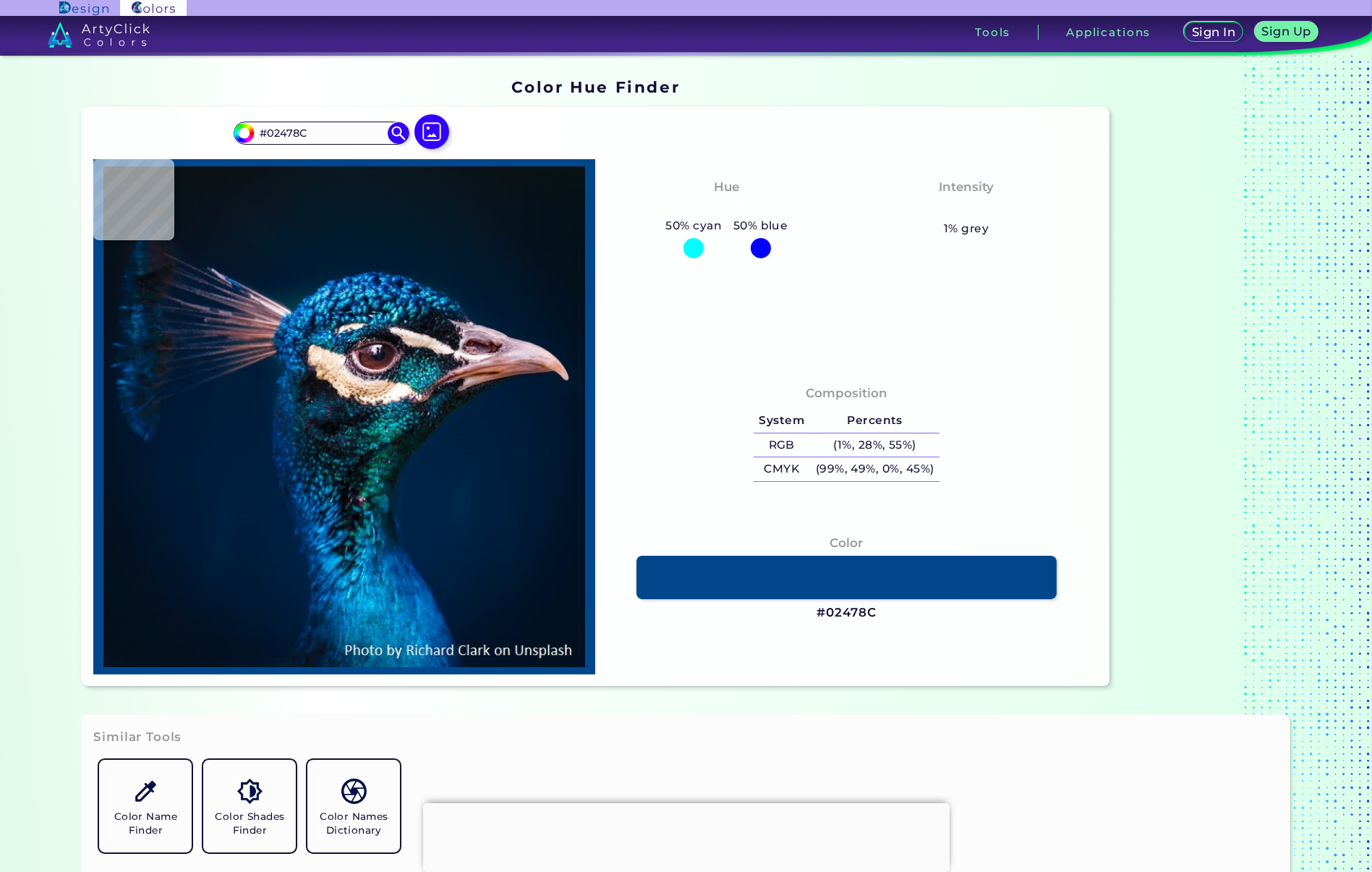
click at [304, 510] on img at bounding box center [344, 417] width 487 height 501
click at [852, 573] on link at bounding box center [846, 577] width 420 height 43
